Goal: Task Accomplishment & Management: Complete application form

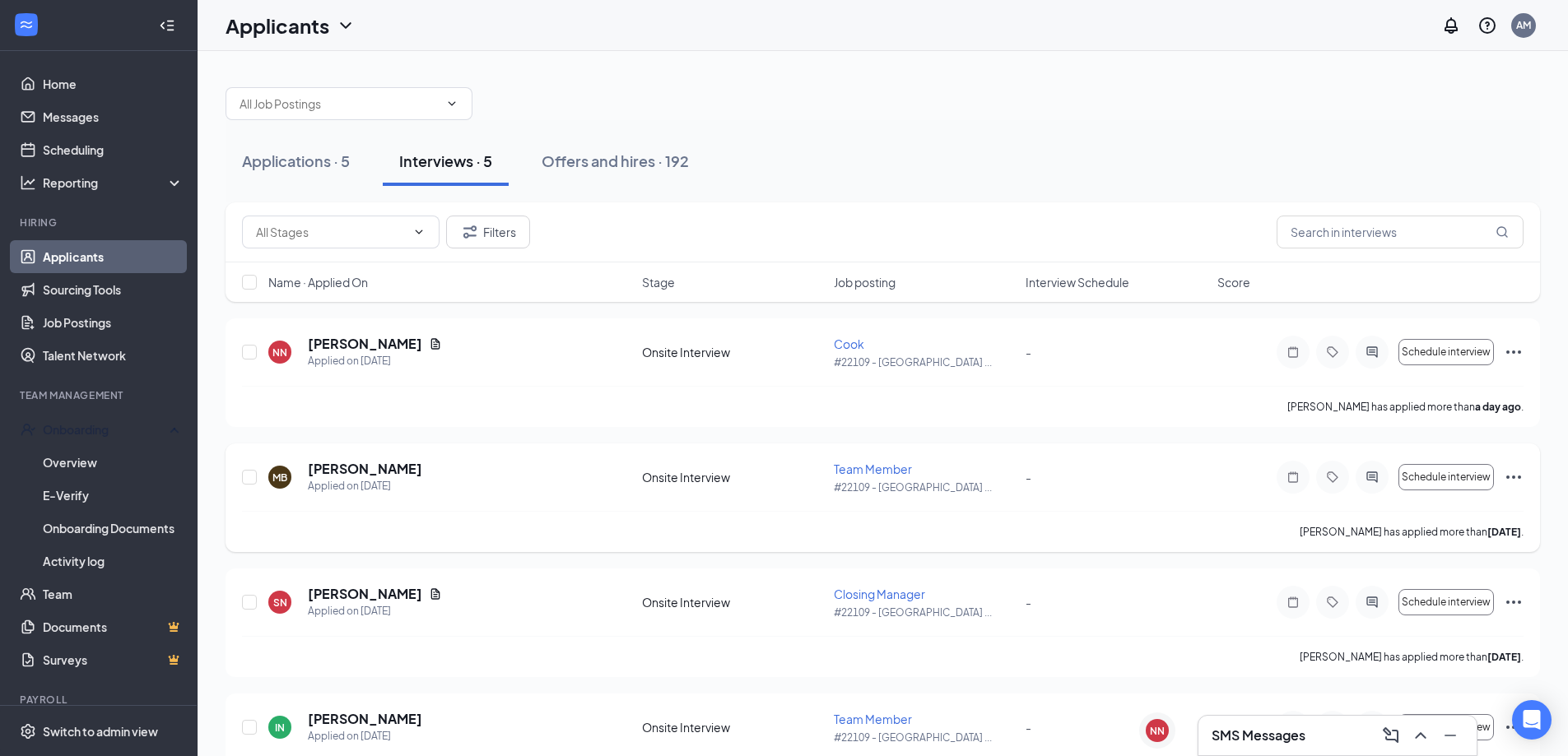
click at [77, 455] on link "Overview" at bounding box center [113, 462] width 141 height 33
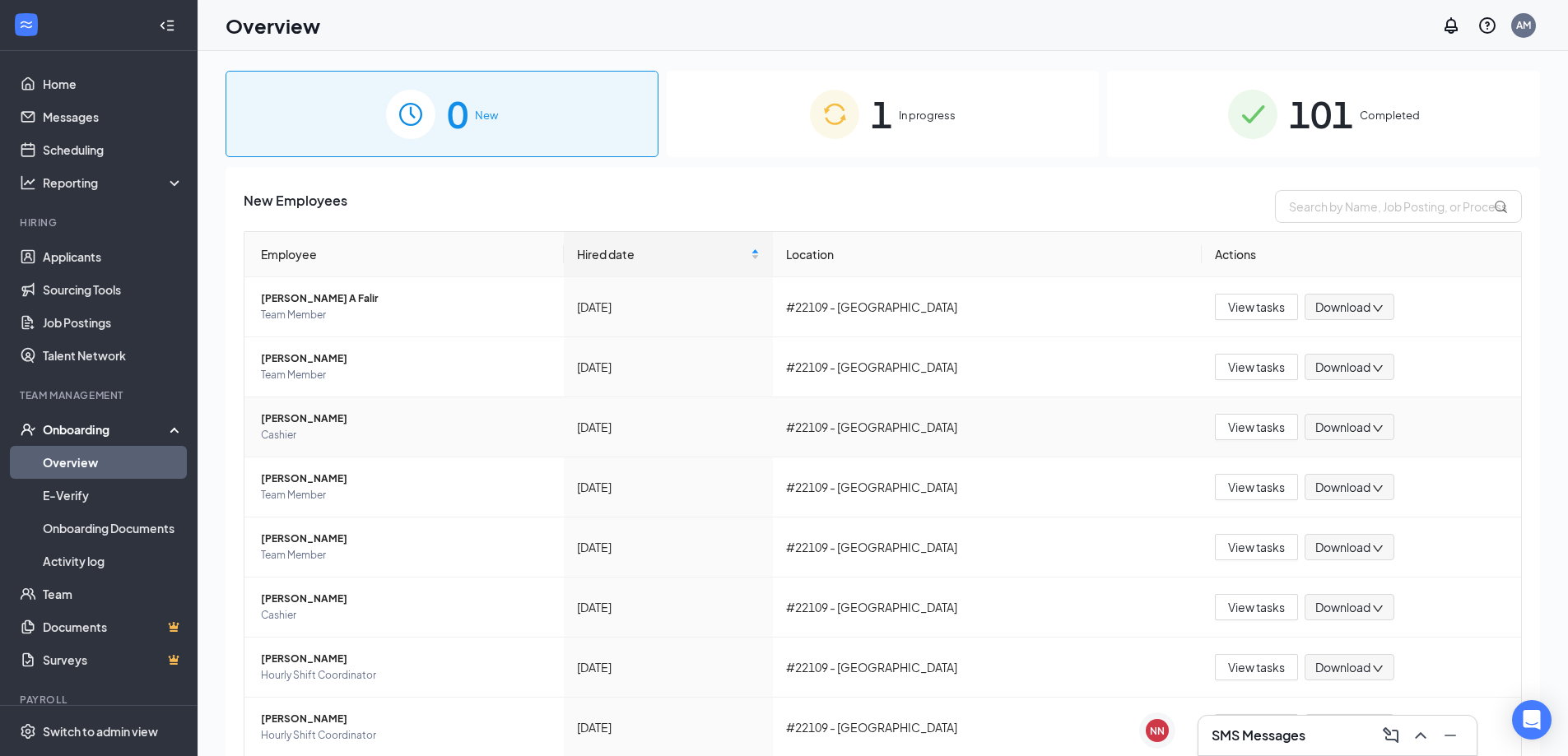
click at [796, 116] on div "1 In progress" at bounding box center [883, 113] width 433 height 86
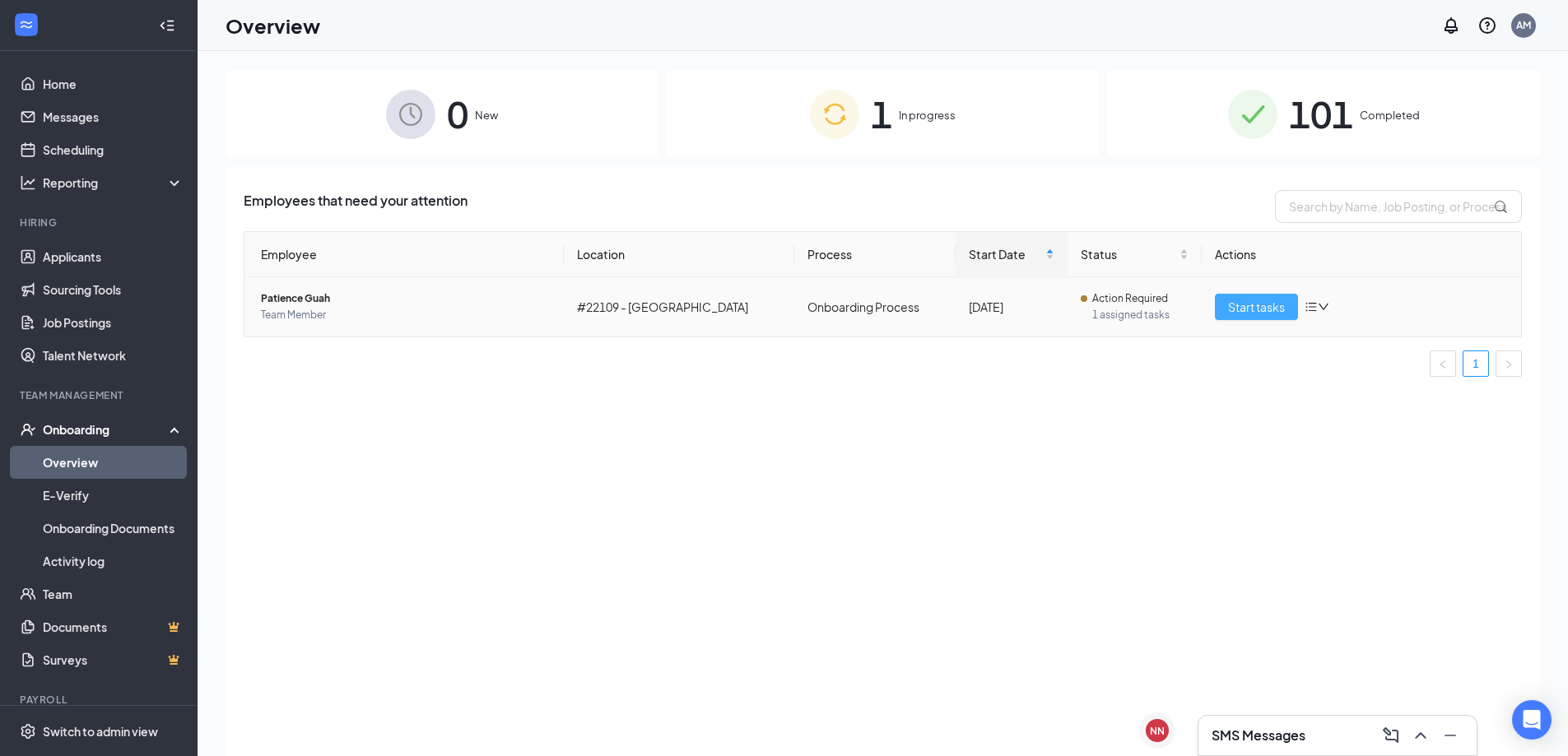
click at [1250, 317] on button "Start tasks" at bounding box center [1257, 307] width 83 height 26
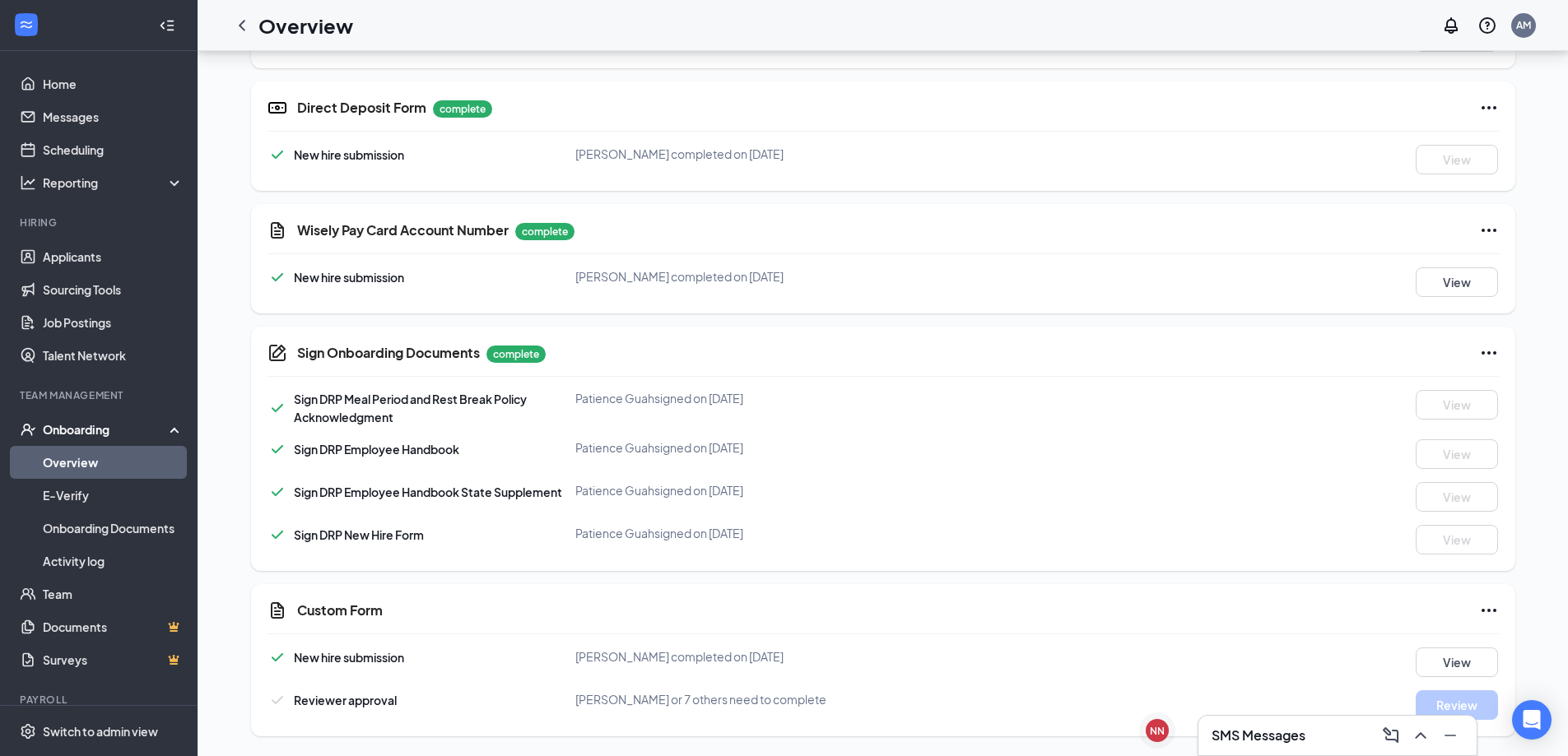
scroll to position [389, 0]
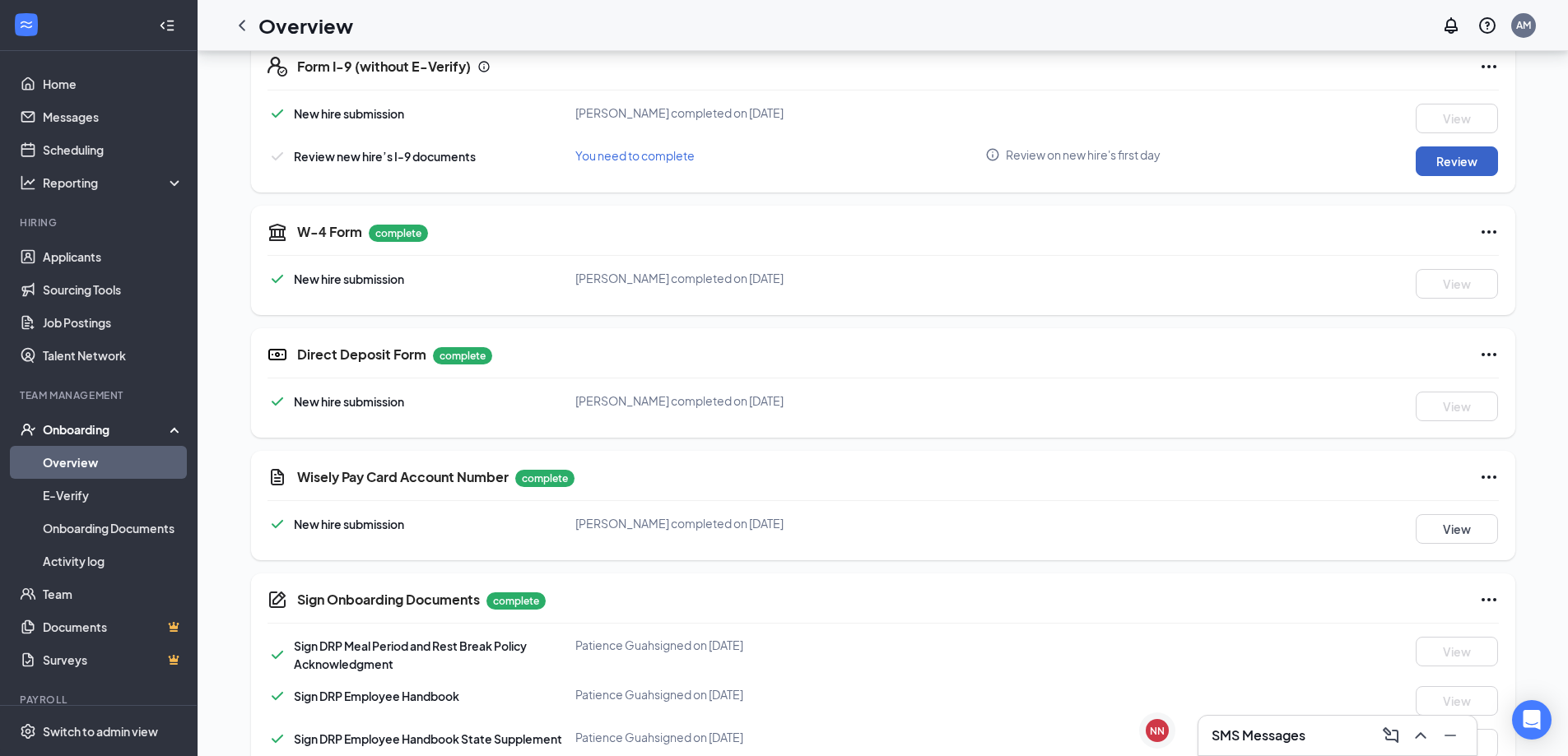
click at [1419, 167] on button "Review" at bounding box center [1457, 162] width 83 height 30
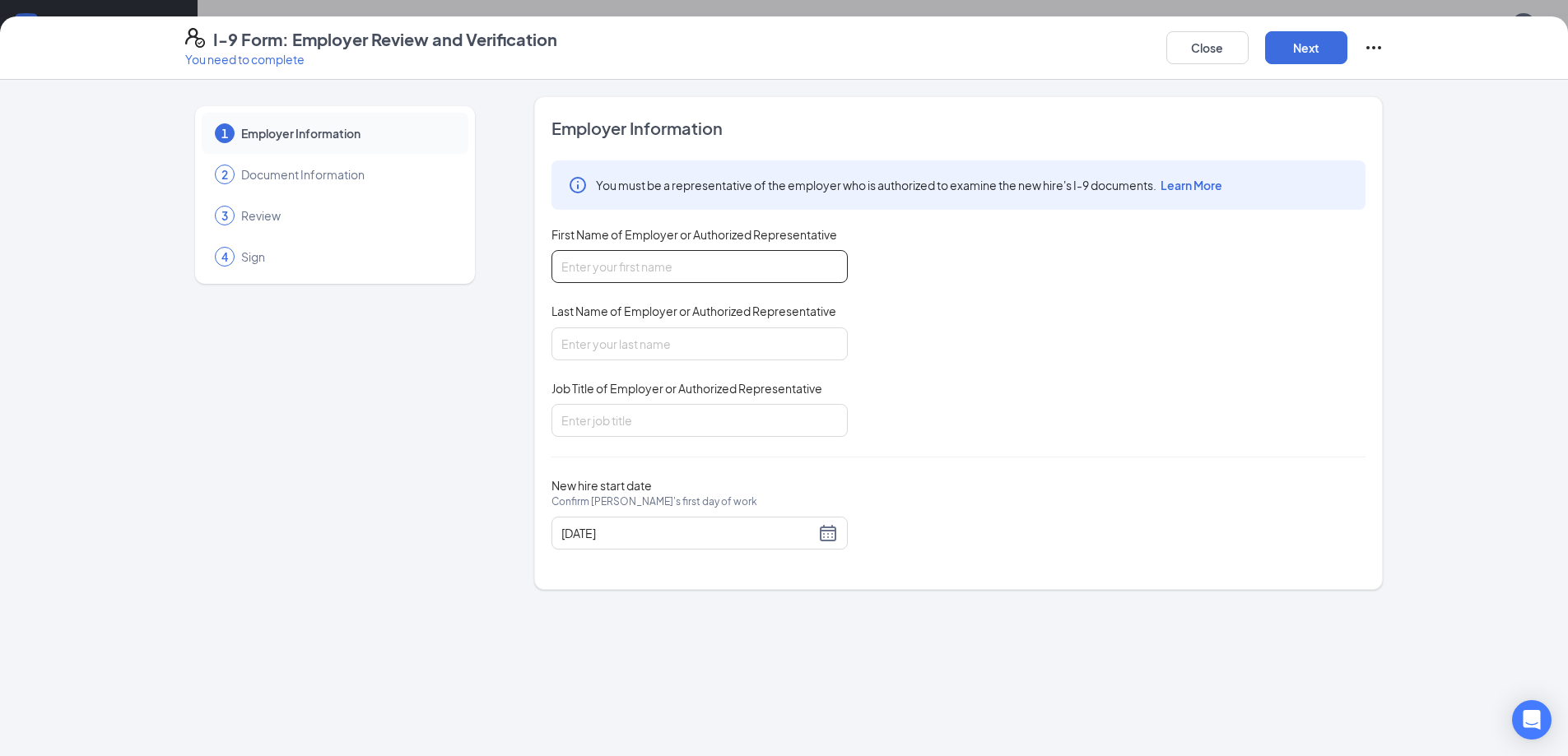
click at [697, 260] on input "First Name of Employer or Authorized Representative" at bounding box center [699, 267] width 296 height 33
type input "[PERSON_NAME]"
click at [675, 351] on input "Last Name of Employer or Authorized Representative" at bounding box center [699, 344] width 296 height 33
type input "[PERSON_NAME]"
drag, startPoint x: 686, startPoint y: 421, endPoint x: 686, endPoint y: 437, distance: 16.0
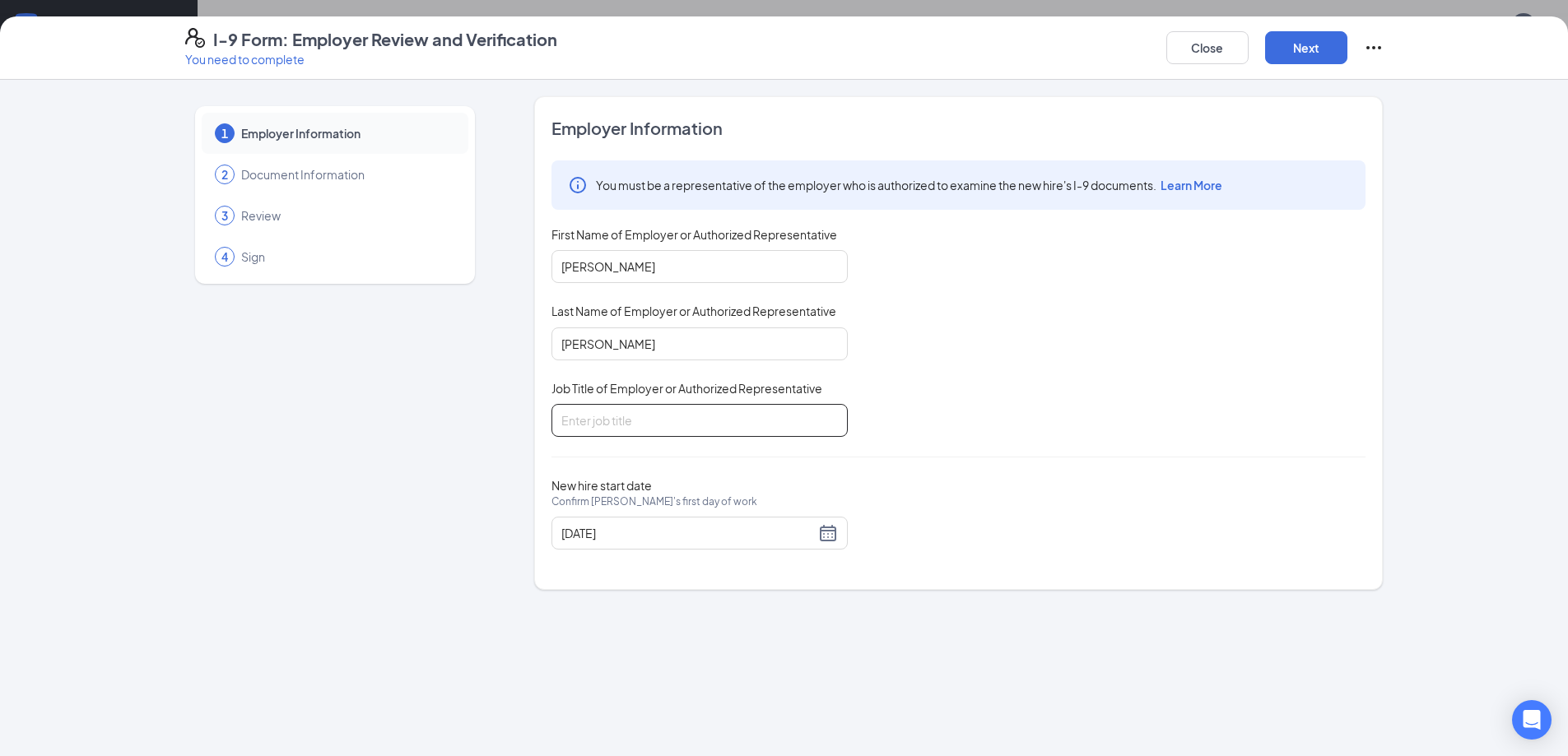
click at [686, 421] on input "Job Title of Employer or Authorized Representative" at bounding box center [699, 421] width 296 height 33
type input "General Manager"
click at [1289, 36] on button "Next" at bounding box center [1306, 48] width 83 height 33
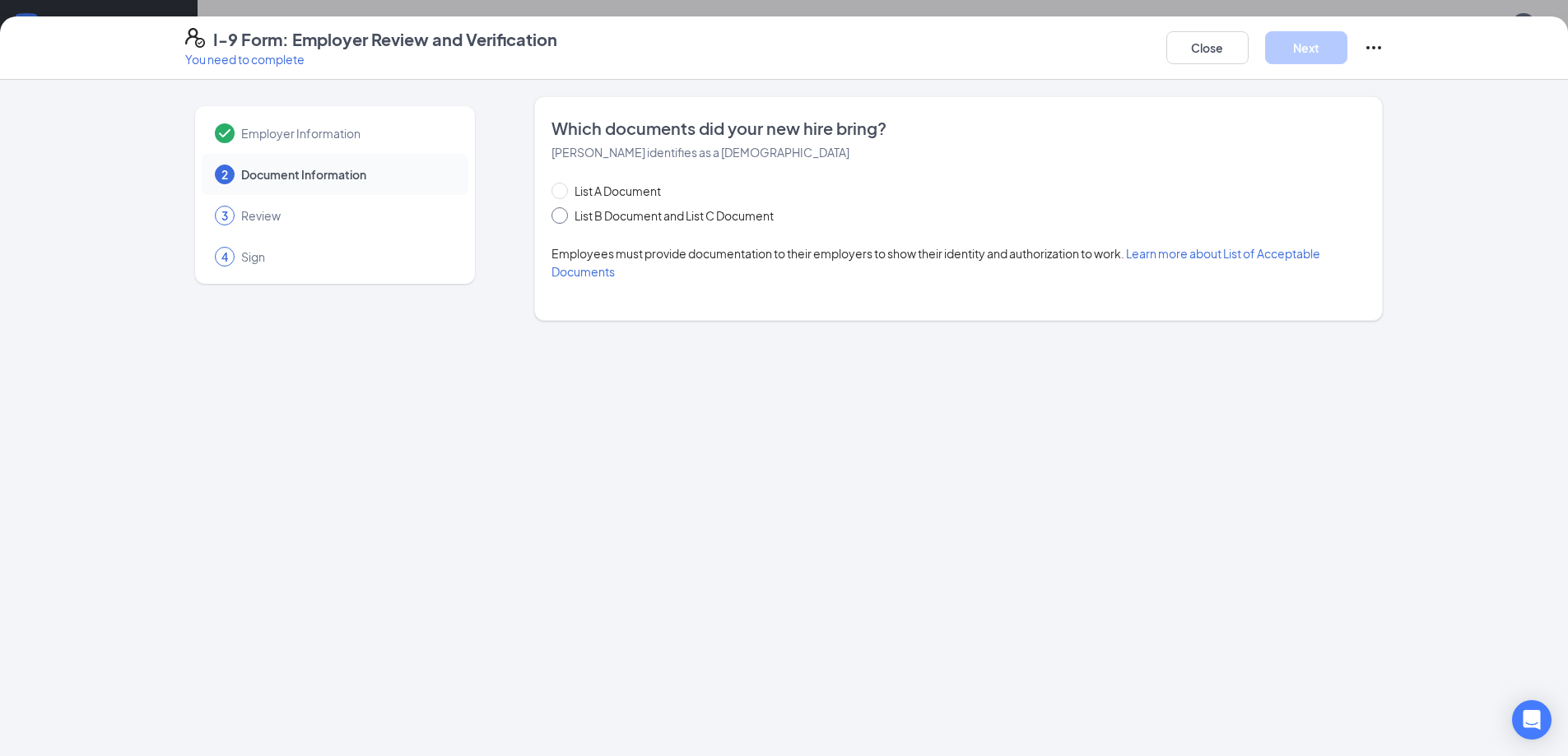
click at [586, 219] on span "List B Document and List C Document" at bounding box center [674, 216] width 212 height 18
click at [563, 219] on input "List B Document and List C Document" at bounding box center [556, 213] width 11 height 11
radio input "true"
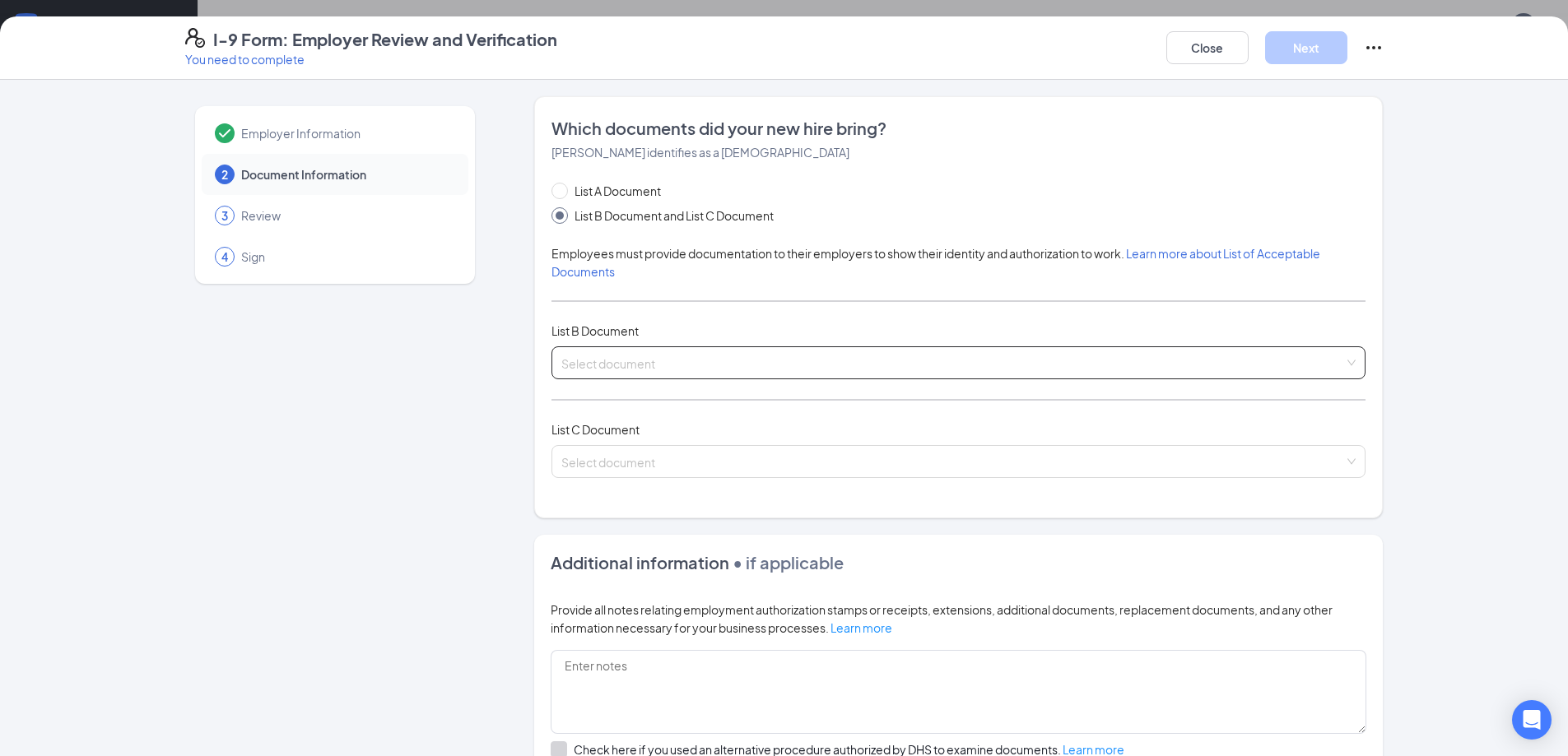
click at [676, 366] on input "search" at bounding box center [953, 360] width 783 height 24
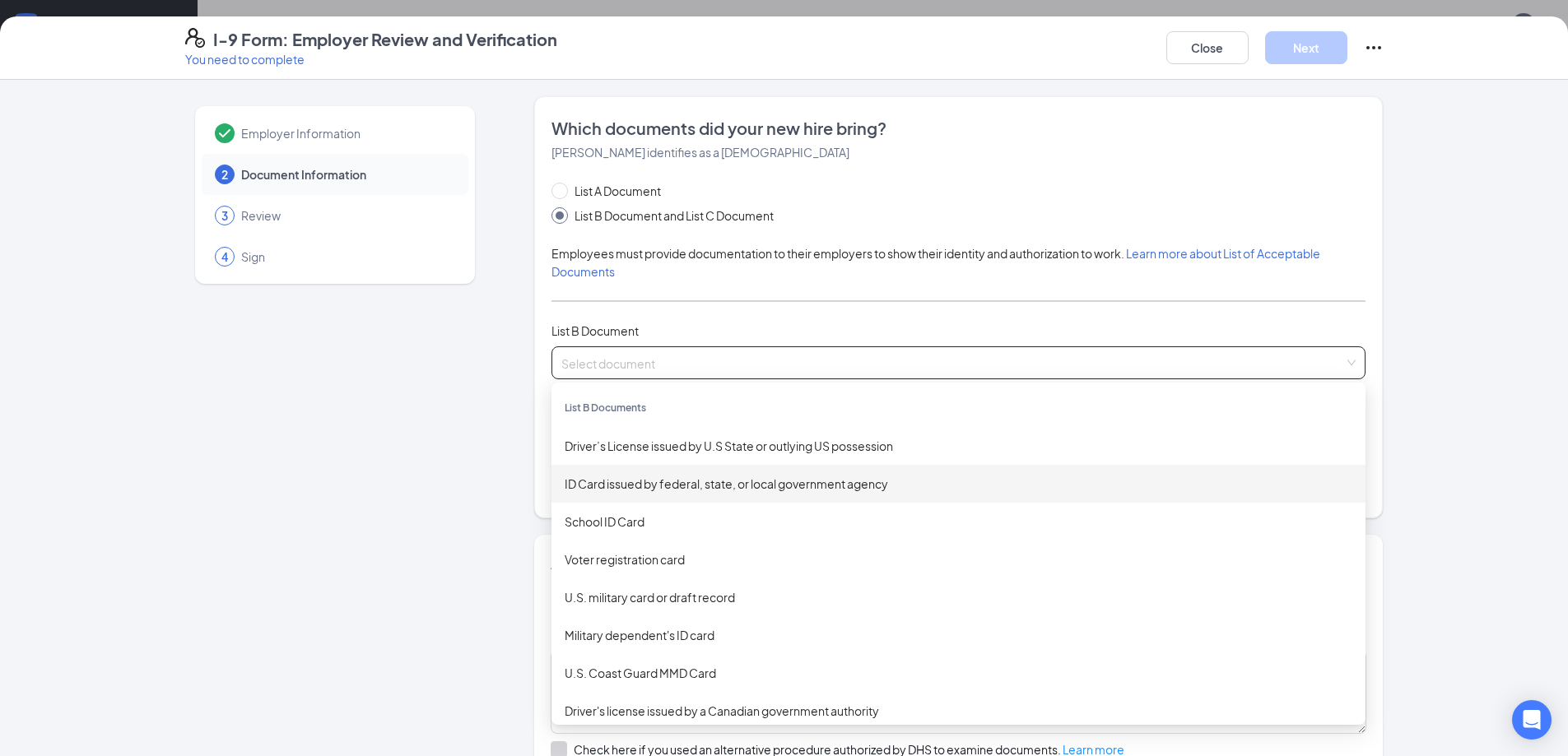
click at [647, 480] on div "ID Card issued by federal, state, or local government agency" at bounding box center [959, 483] width 787 height 18
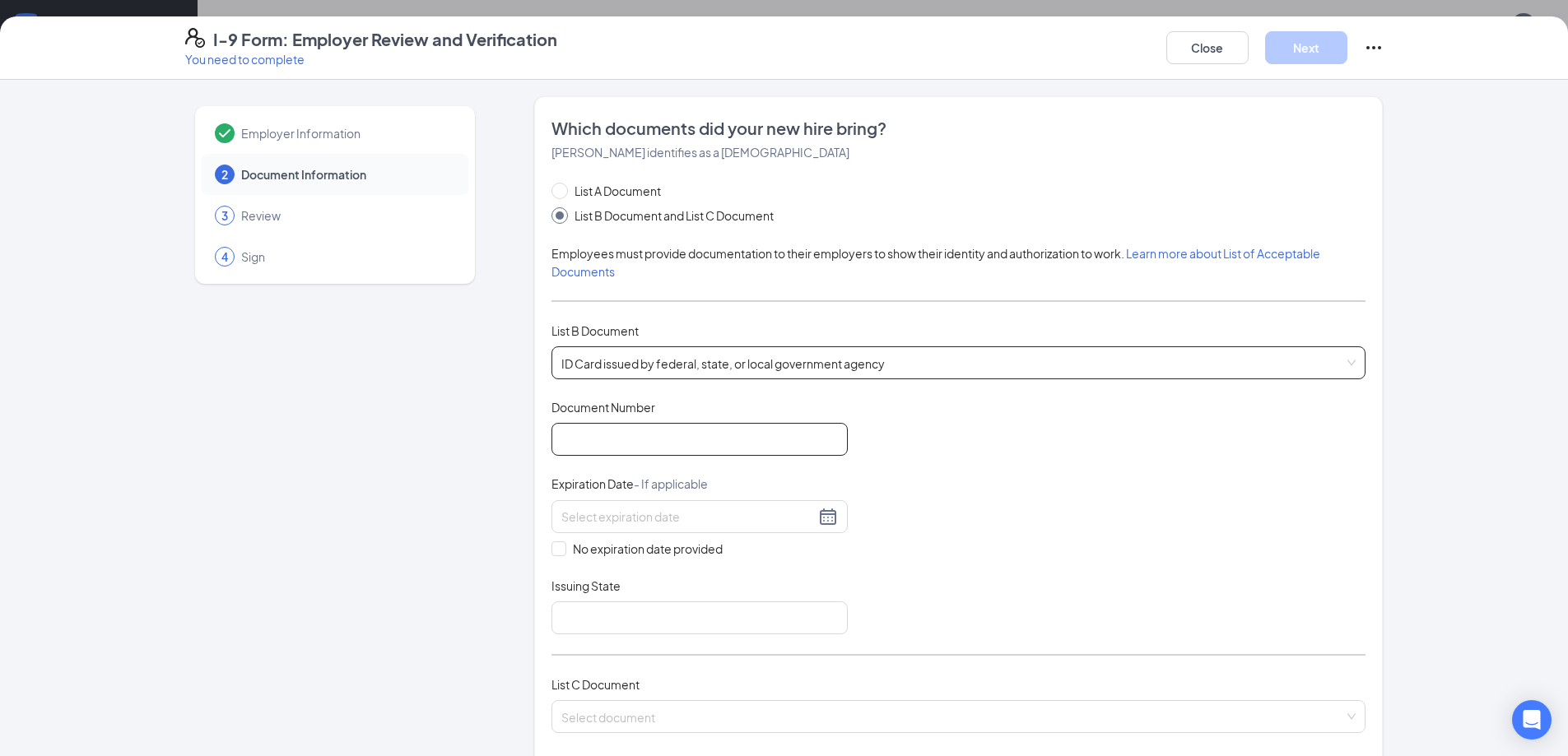
click at [689, 451] on input "Document Number" at bounding box center [699, 440] width 296 height 33
type input "gua-94-9462"
click at [633, 531] on div at bounding box center [699, 517] width 296 height 33
click at [637, 521] on input at bounding box center [688, 516] width 254 height 18
click at [756, 548] on button "button" at bounding box center [760, 552] width 18 height 33
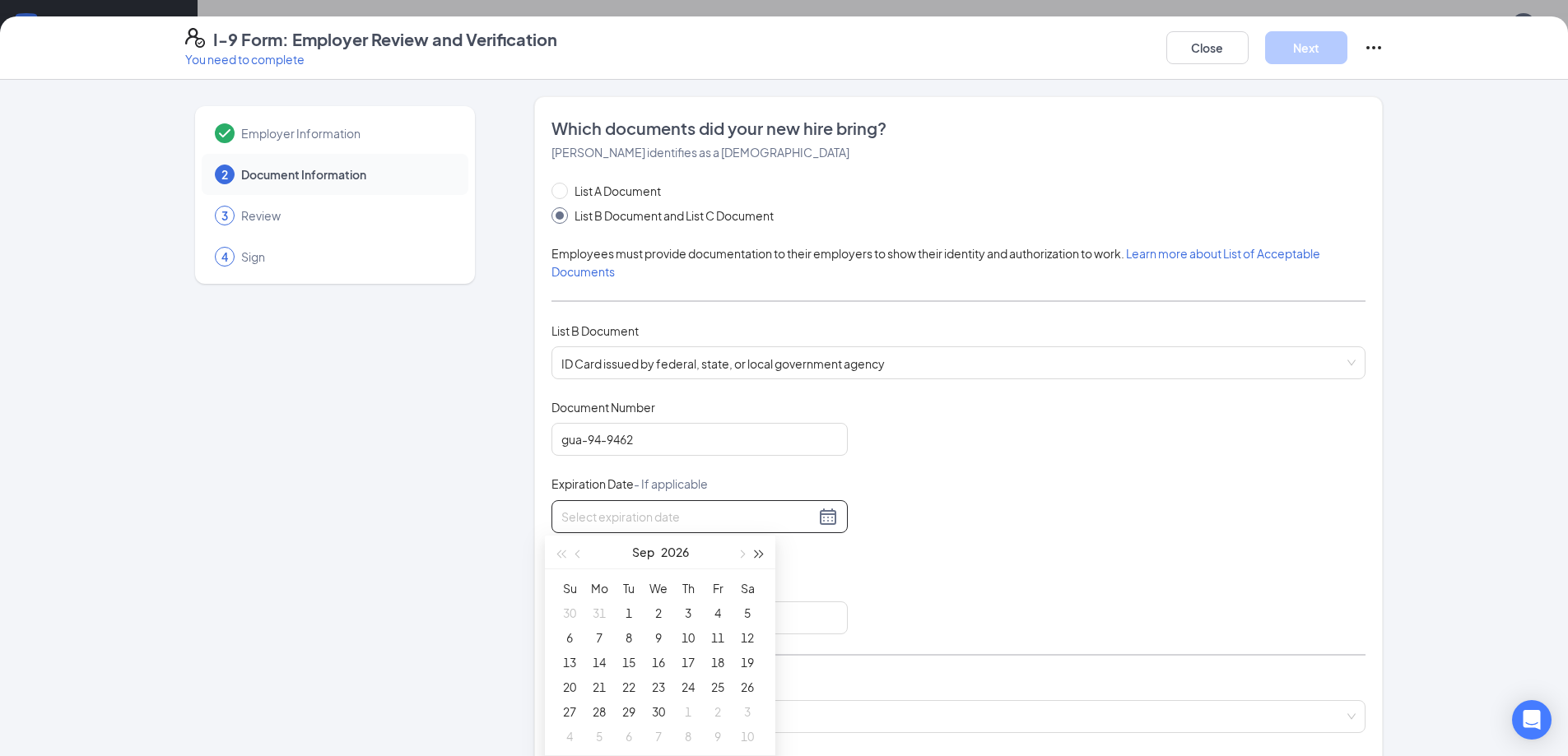
click at [756, 549] on button "button" at bounding box center [760, 552] width 18 height 33
click at [565, 558] on span "button" at bounding box center [560, 554] width 8 height 8
click at [583, 555] on button "button" at bounding box center [578, 552] width 18 height 33
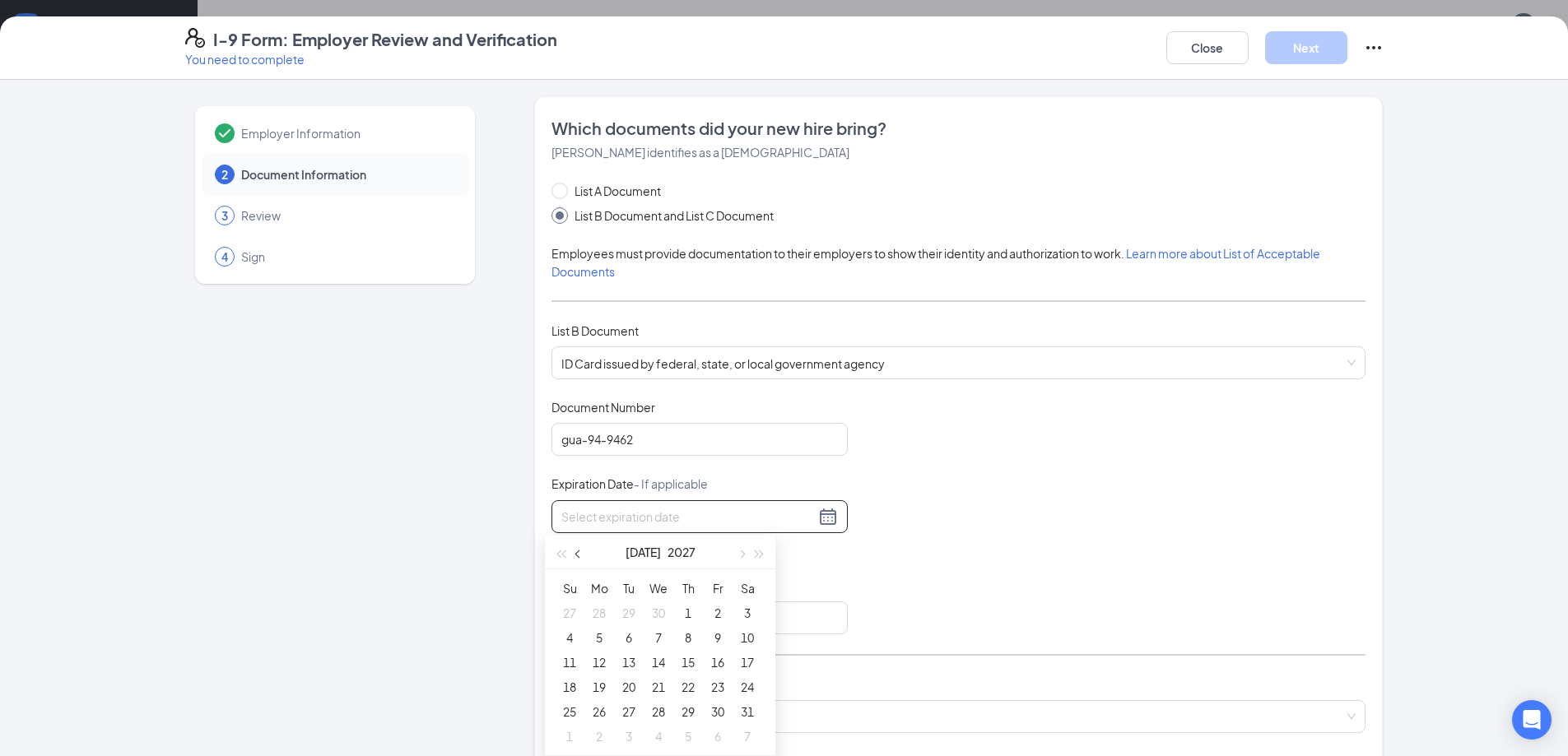
click at [583, 555] on button "button" at bounding box center [578, 552] width 18 height 33
click at [722, 639] on div "7" at bounding box center [717, 638] width 20 height 20
click at [650, 528] on div "[DATE]" at bounding box center [699, 517] width 296 height 33
click at [759, 558] on span "button" at bounding box center [759, 554] width 8 height 8
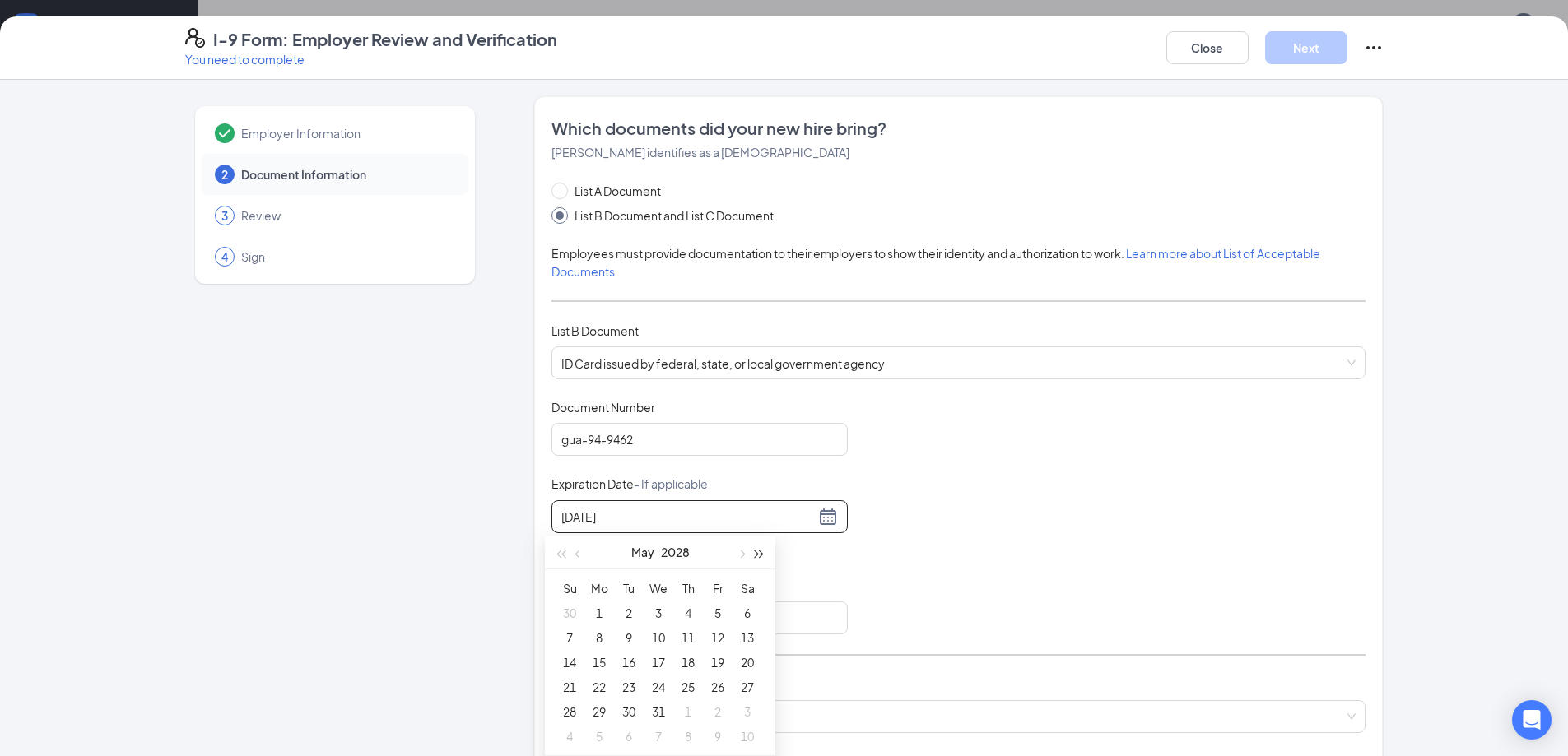
click at [759, 558] on span "button" at bounding box center [759, 554] width 8 height 8
type input "[DATE]"
click at [597, 640] on div "7" at bounding box center [599, 638] width 20 height 20
click at [580, 612] on input "Issuing State" at bounding box center [699, 618] width 296 height 33
click at [589, 627] on input "US" at bounding box center [699, 618] width 296 height 33
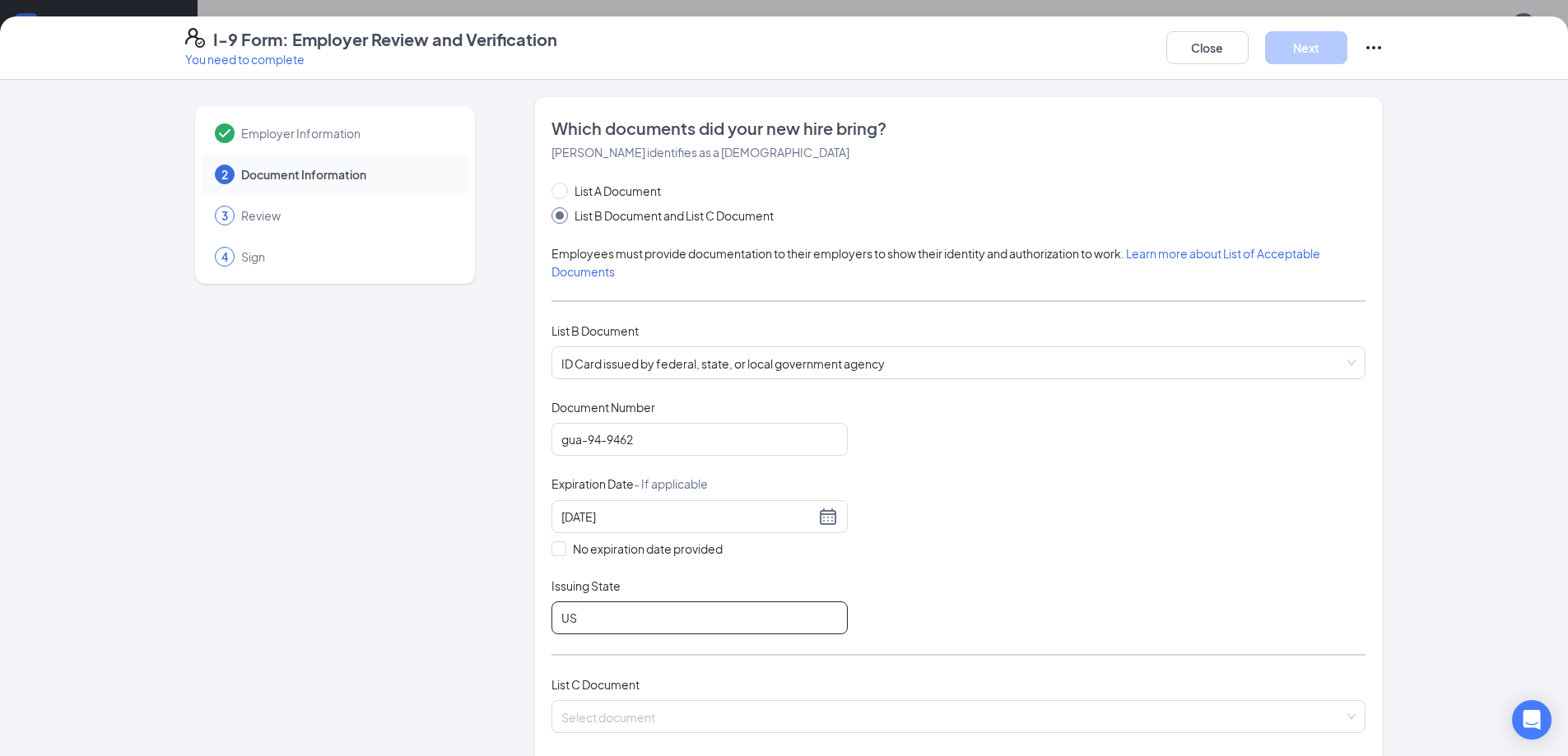
click at [589, 627] on input "US" at bounding box center [699, 618] width 296 height 33
click at [592, 626] on input "US" at bounding box center [699, 618] width 296 height 33
type input "[US_STATE]"
click at [577, 507] on input "[DATE]" at bounding box center [688, 516] width 254 height 18
type input "[DATE]"
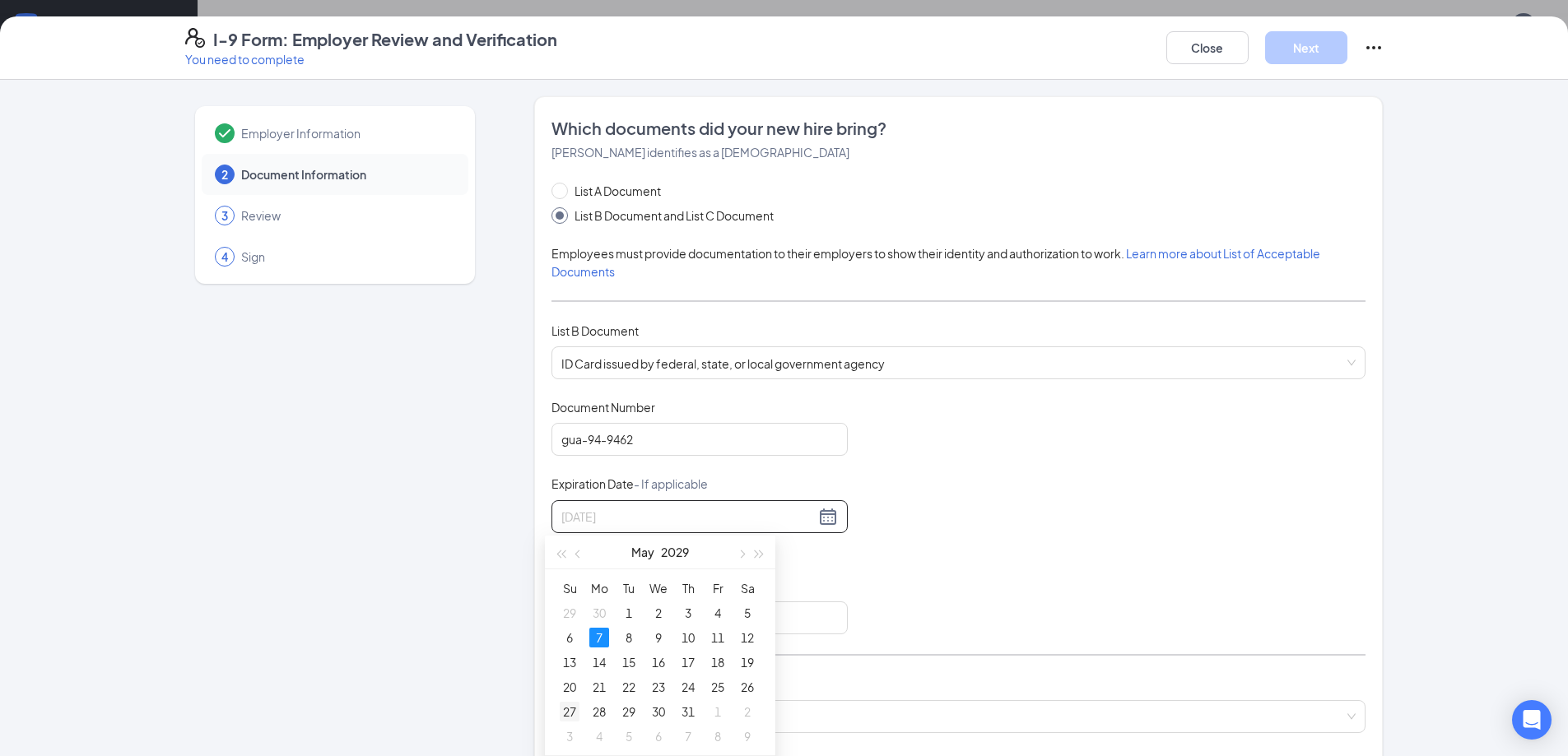
click at [572, 706] on div "27" at bounding box center [569, 712] width 20 height 20
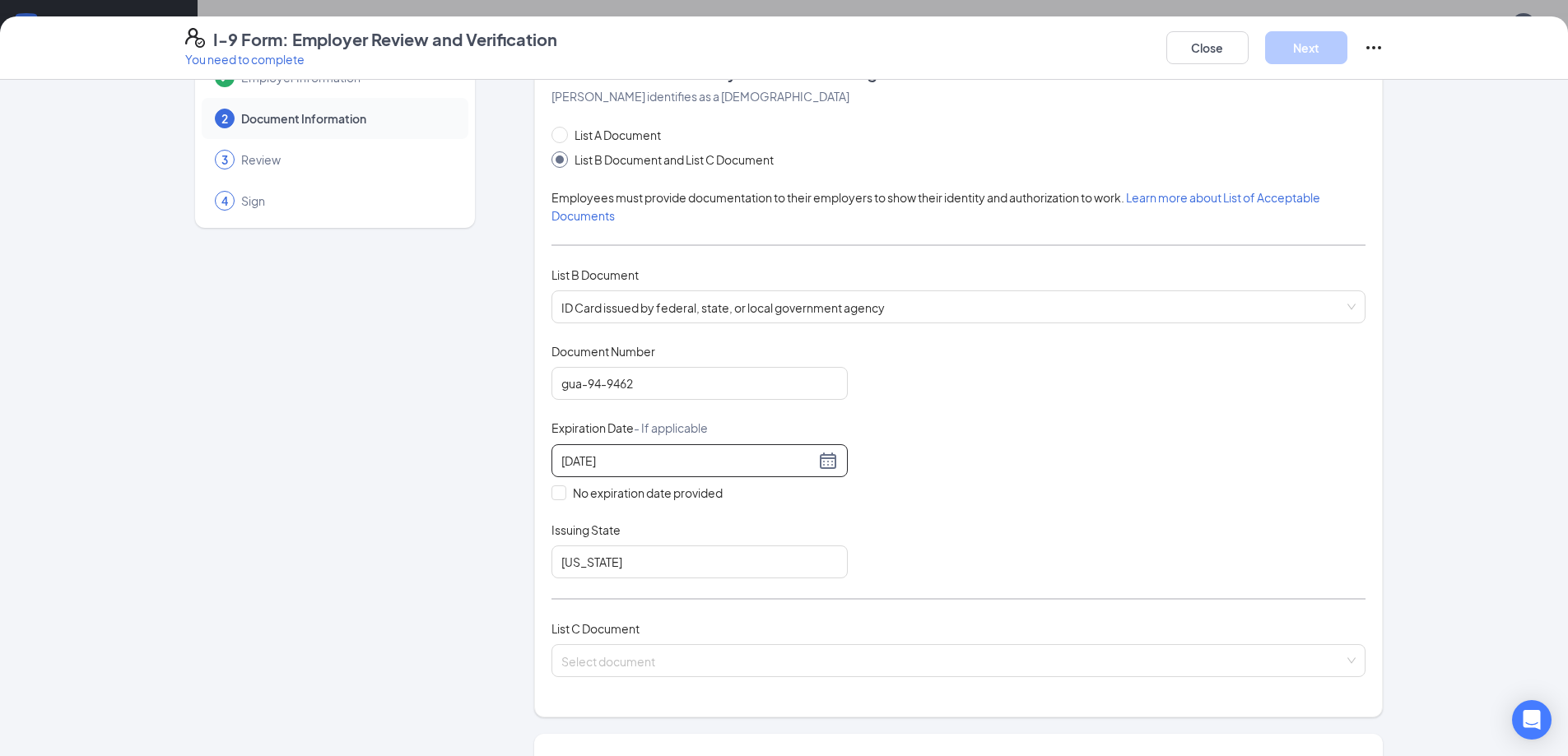
scroll to position [83, 0]
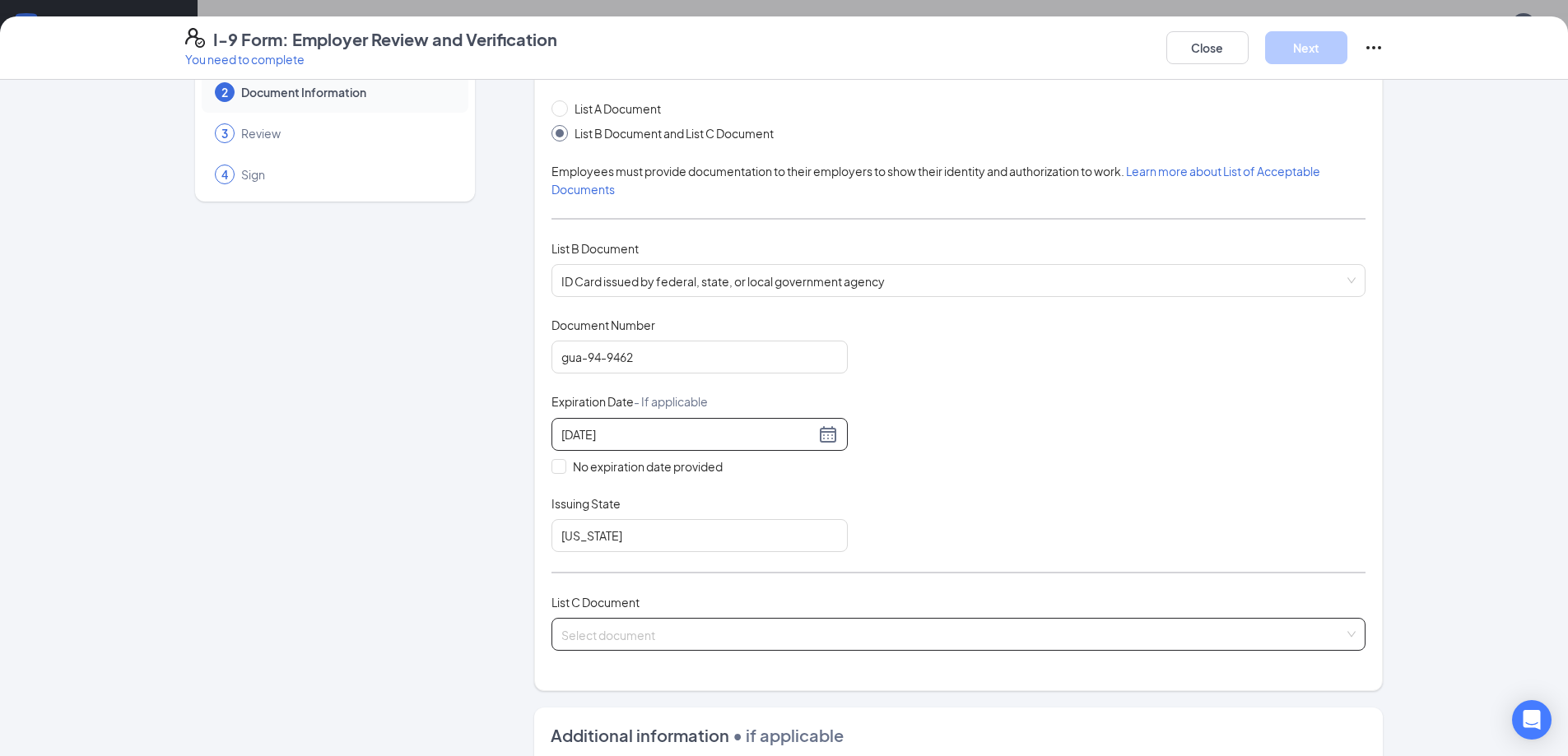
click at [639, 626] on input "search" at bounding box center [953, 631] width 783 height 24
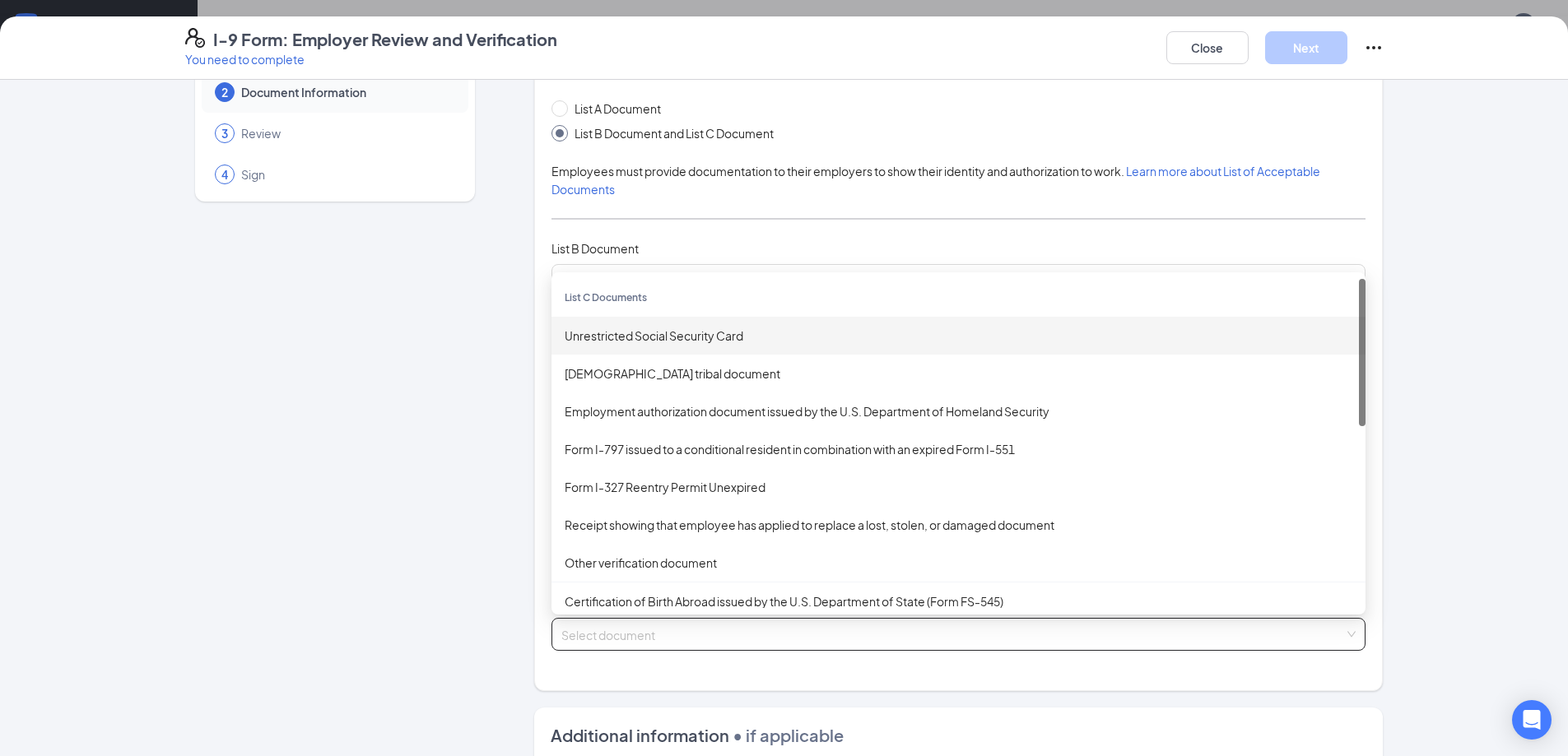
click at [661, 332] on div "Unrestricted Social Security Card" at bounding box center [959, 335] width 787 height 18
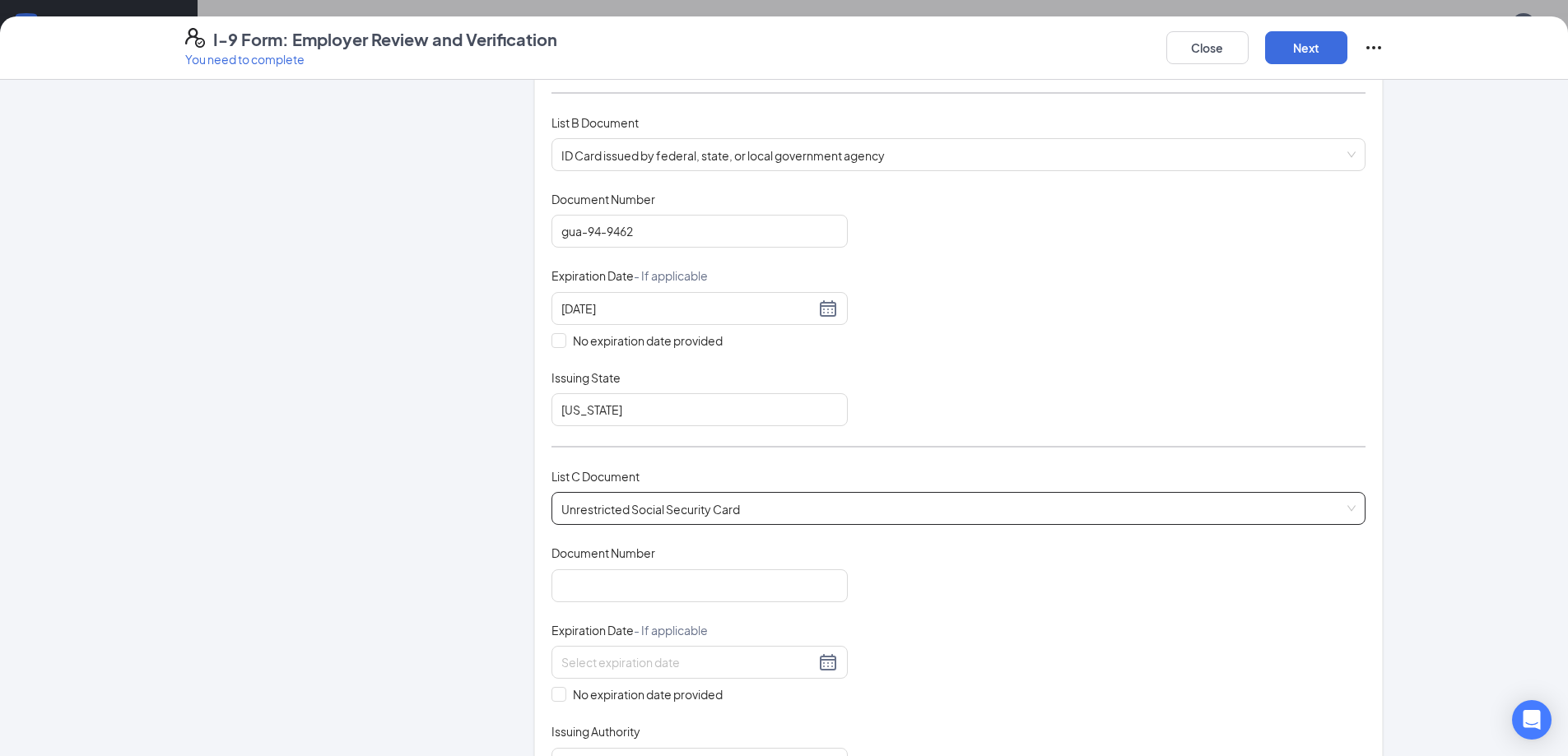
scroll to position [411, 0]
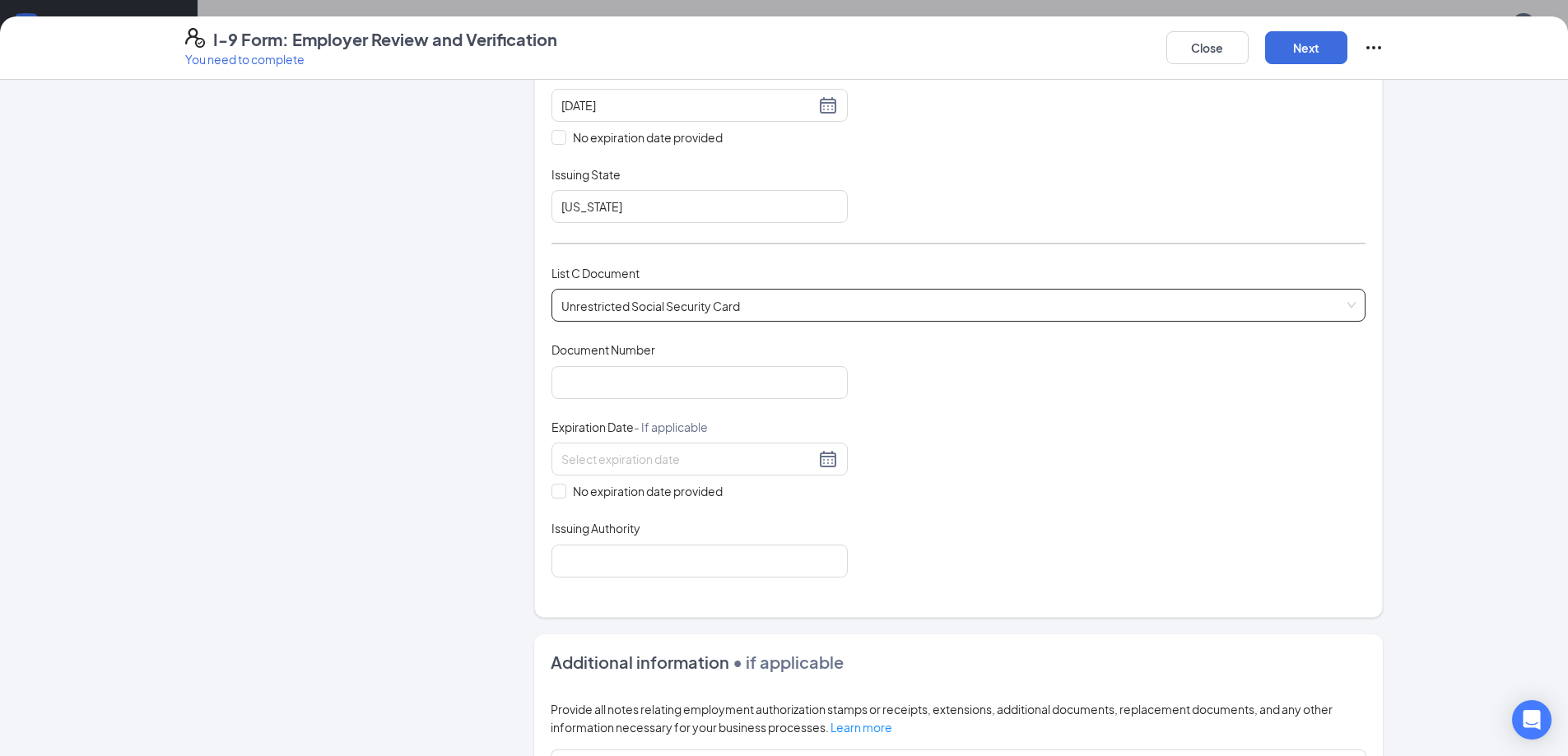
click at [628, 399] on div "Document Title Unrestricted Social Security Card Document Number Expiration Dat…" at bounding box center [958, 459] width 814 height 235
click at [628, 395] on input "Document Number" at bounding box center [699, 382] width 296 height 33
type input "214-53-4683"
drag, startPoint x: 560, startPoint y: 497, endPoint x: 561, endPoint y: 534, distance: 37.0
click at [559, 497] on span at bounding box center [558, 491] width 15 height 15
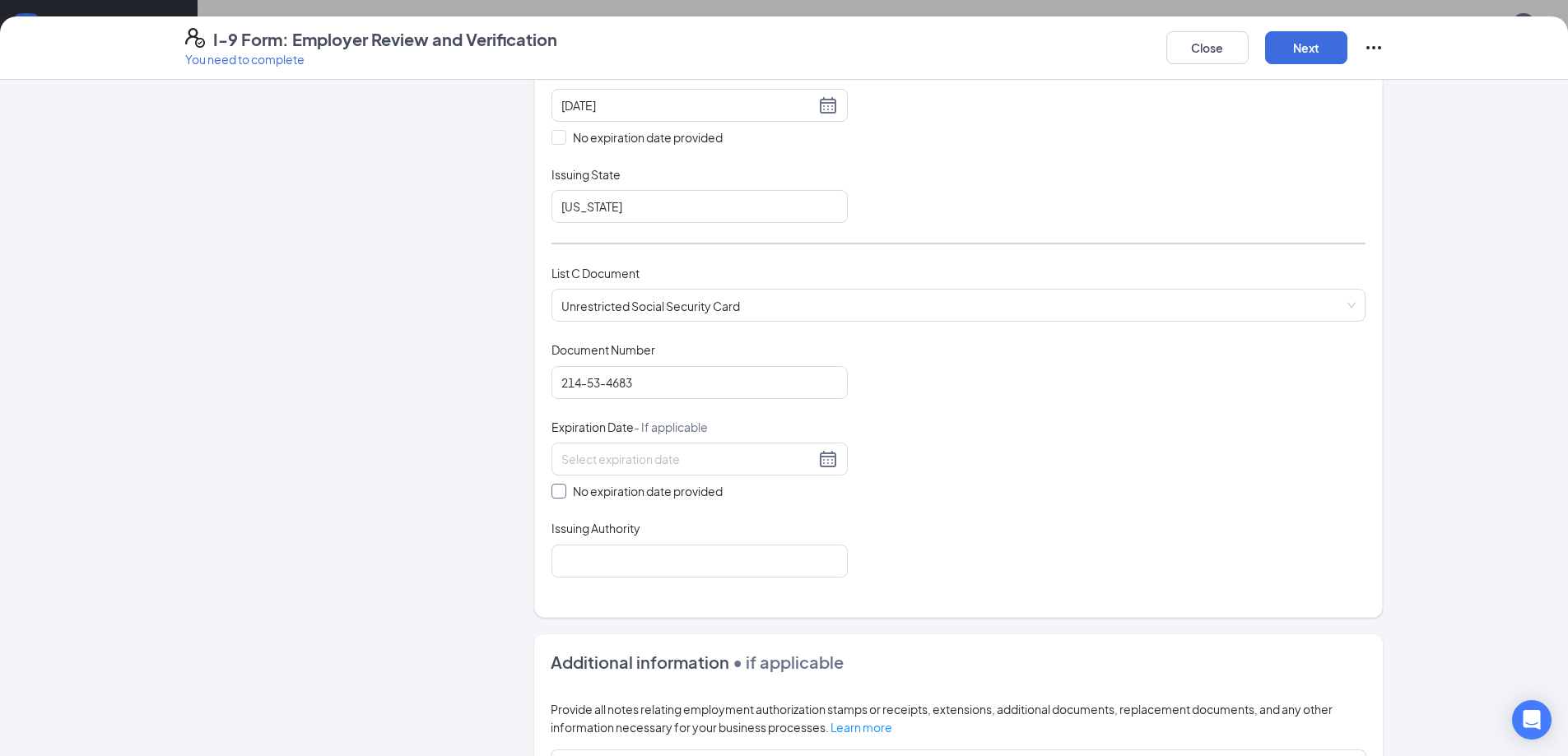
click at [559, 495] on input "No expiration date provided" at bounding box center [556, 489] width 11 height 11
checkbox input "true"
drag, startPoint x: 596, startPoint y: 604, endPoint x: 601, endPoint y: 581, distance: 23.5
click at [597, 598] on div "Which documents did your new hire bring? [PERSON_NAME] identifies as a [DEMOGRA…" at bounding box center [959, 152] width 848 height 936
click at [601, 581] on div "Which documents did your new hire bring? [PERSON_NAME] identifies as a [DEMOGRA…" at bounding box center [958, 152] width 814 height 894
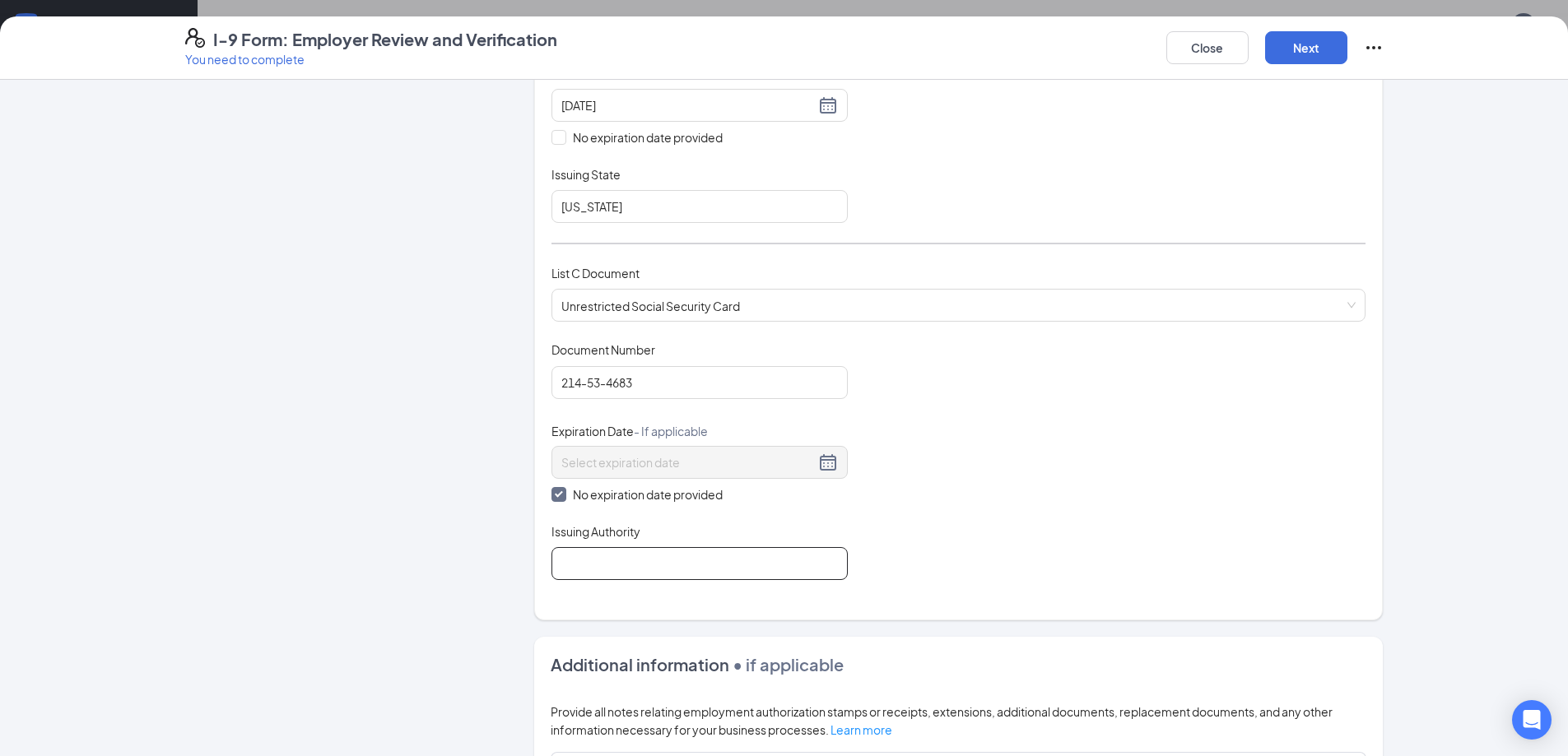
click at [608, 558] on input "Issuing Authority" at bounding box center [699, 564] width 296 height 33
type input "SSA"
click at [1326, 54] on button "Next" at bounding box center [1306, 48] width 83 height 33
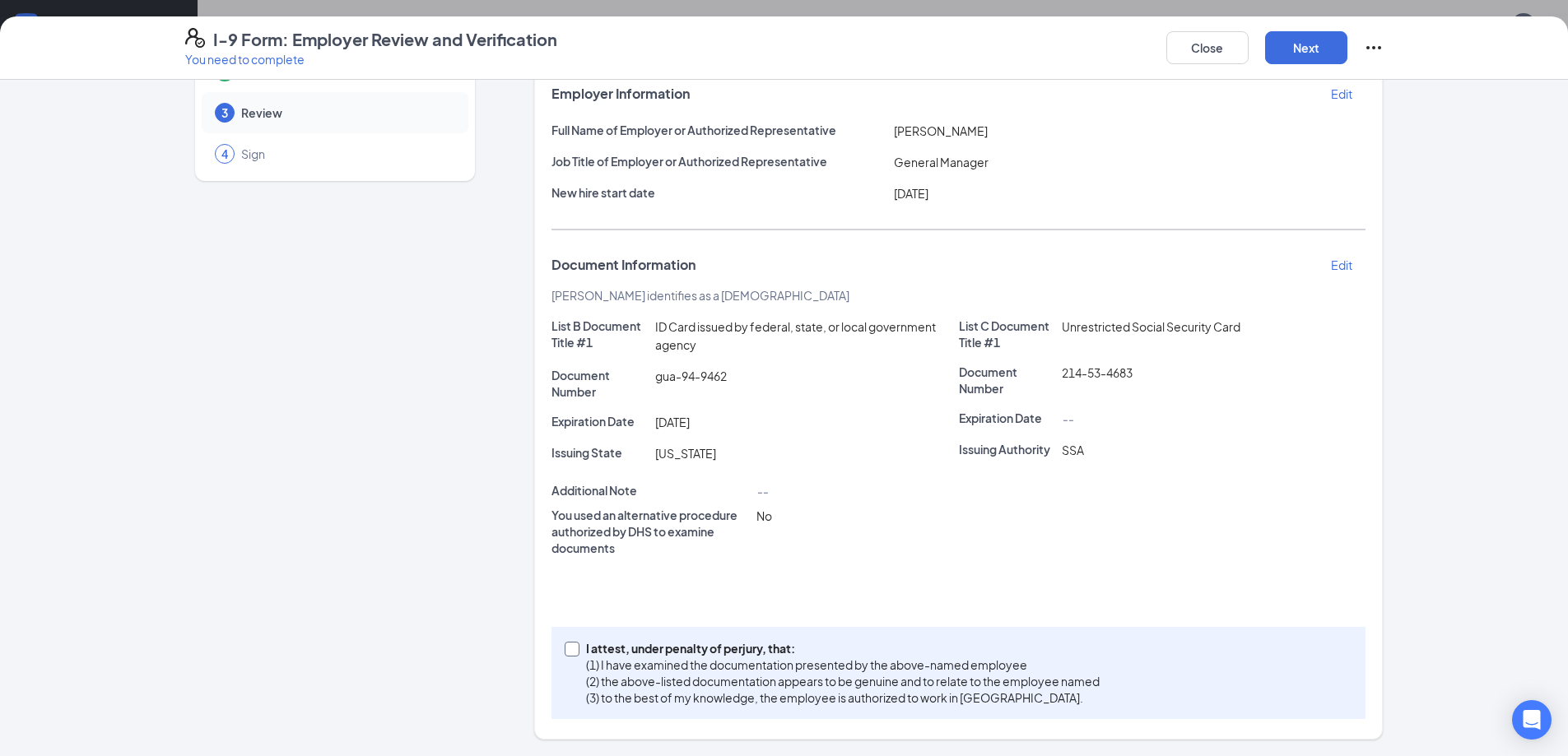
click at [566, 653] on input "I attest, under penalty of [PERSON_NAME], that: (1) I have examined the documen…" at bounding box center [570, 647] width 11 height 11
checkbox input "true"
click at [1302, 39] on button "Next" at bounding box center [1306, 48] width 83 height 33
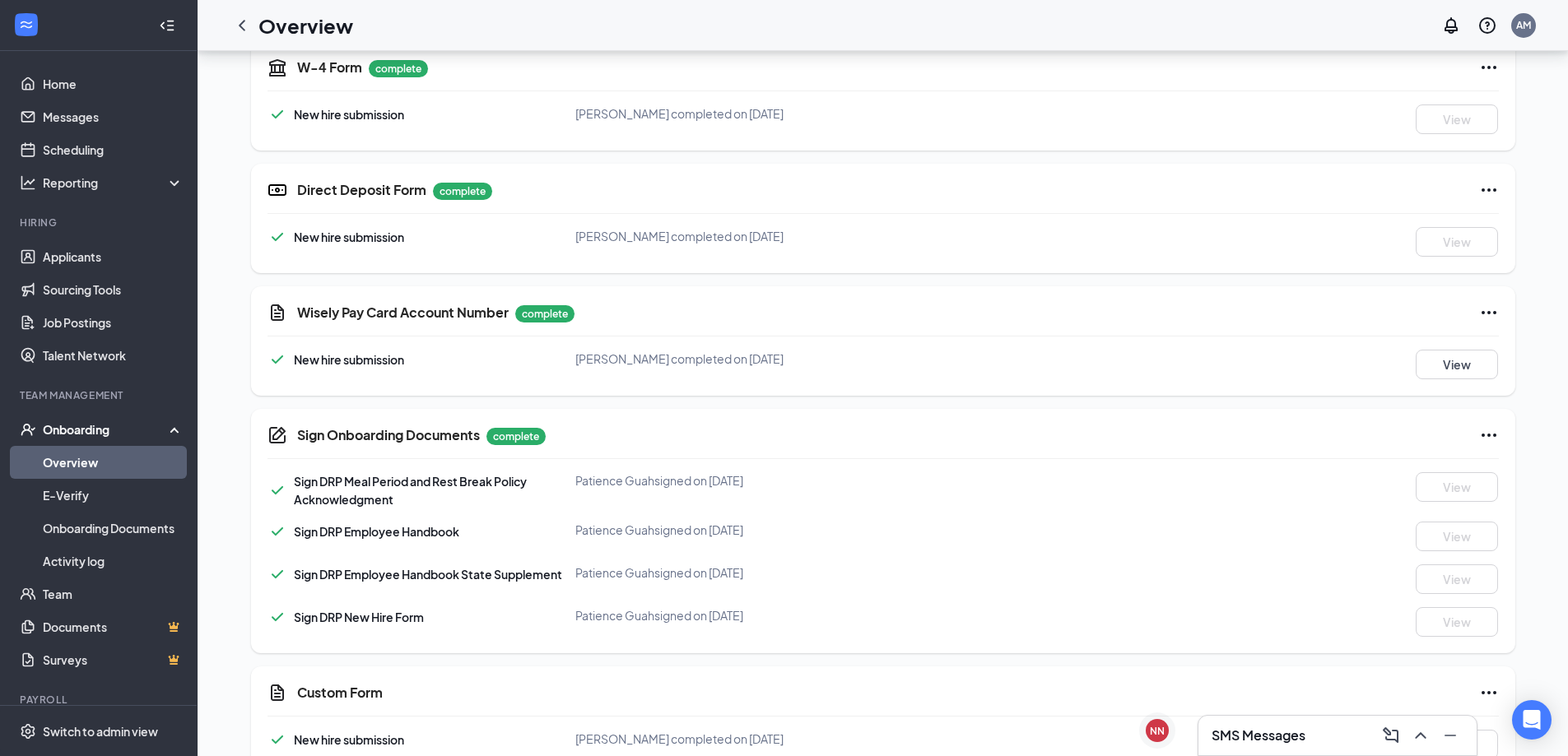
scroll to position [636, 0]
